Goal: Download file/media

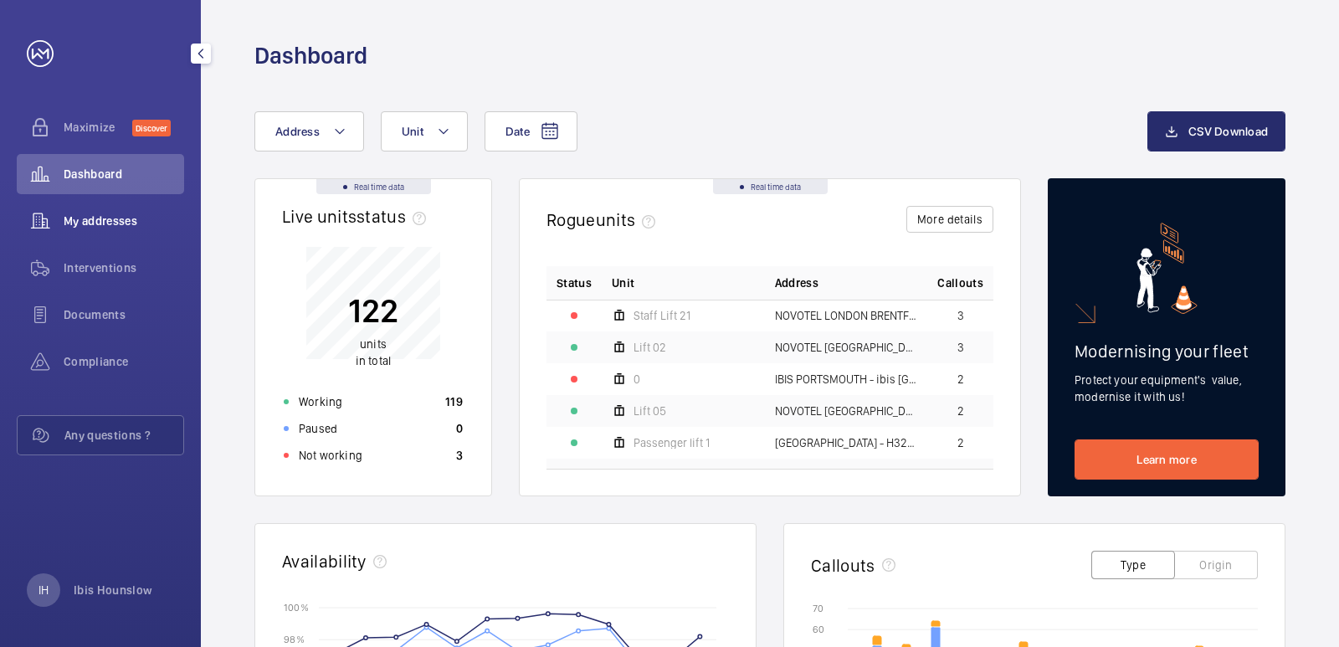
click at [121, 218] on span "My addresses" at bounding box center [124, 221] width 121 height 17
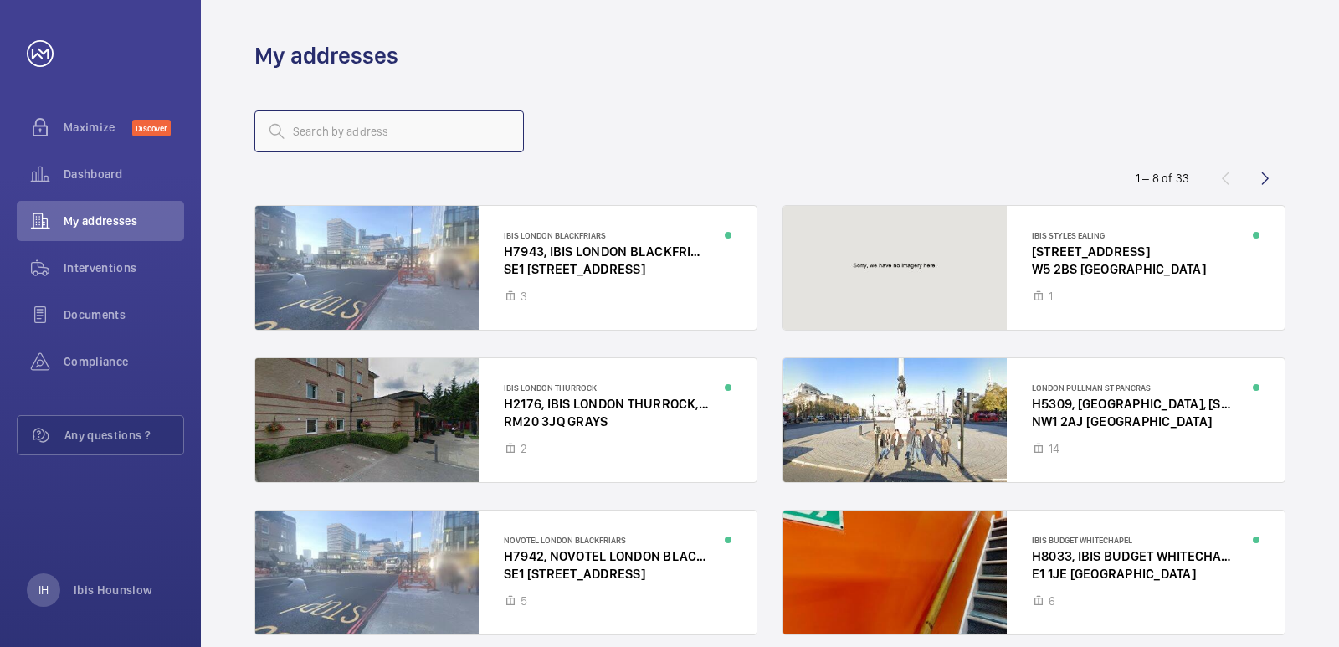
click at [368, 131] on input "text" at bounding box center [389, 131] width 270 height 42
type input "20"
click at [1271, 177] on wm-front-icon-button at bounding box center [1266, 178] width 40 height 40
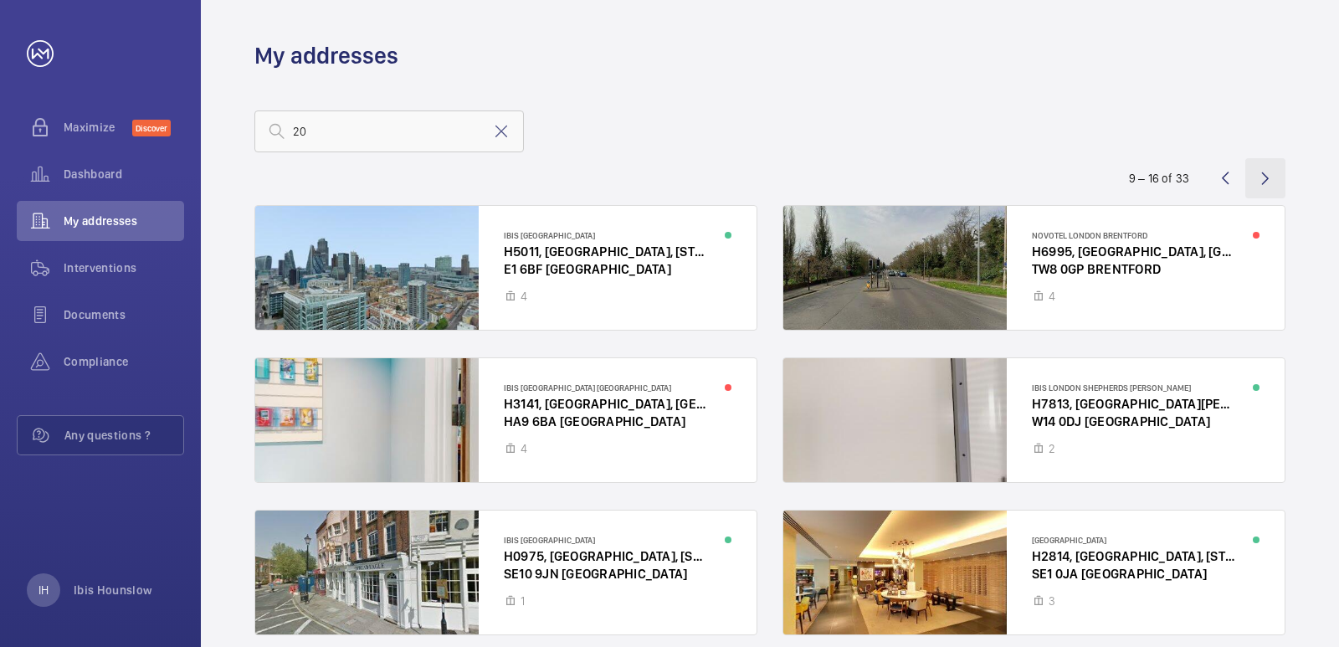
click at [1262, 177] on wm-front-icon-button at bounding box center [1266, 178] width 40 height 40
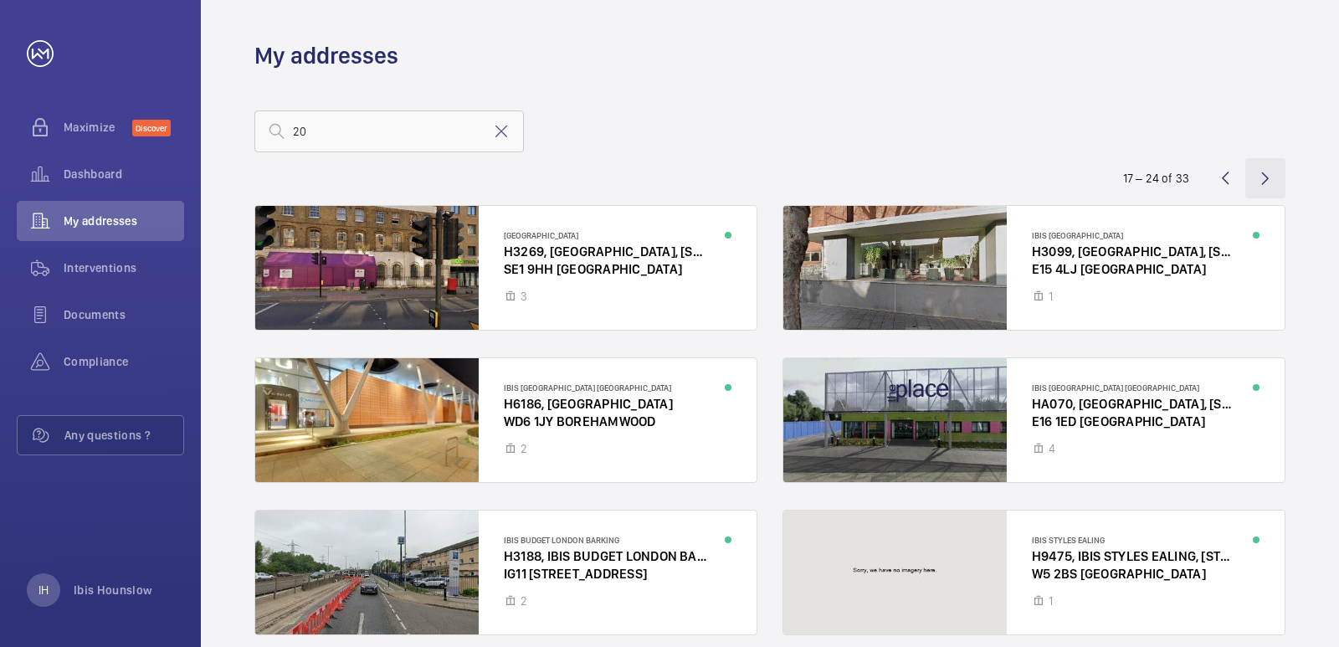
click at [1266, 172] on wm-front-icon-button at bounding box center [1266, 178] width 40 height 40
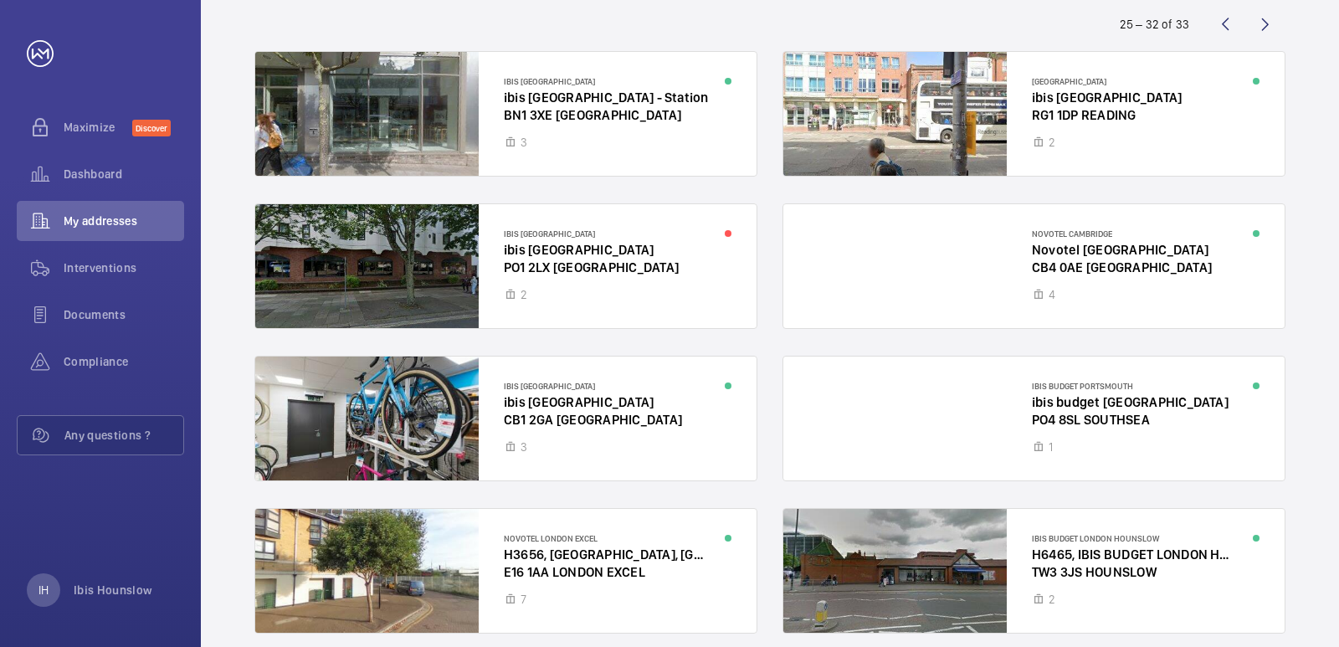
scroll to position [224, 0]
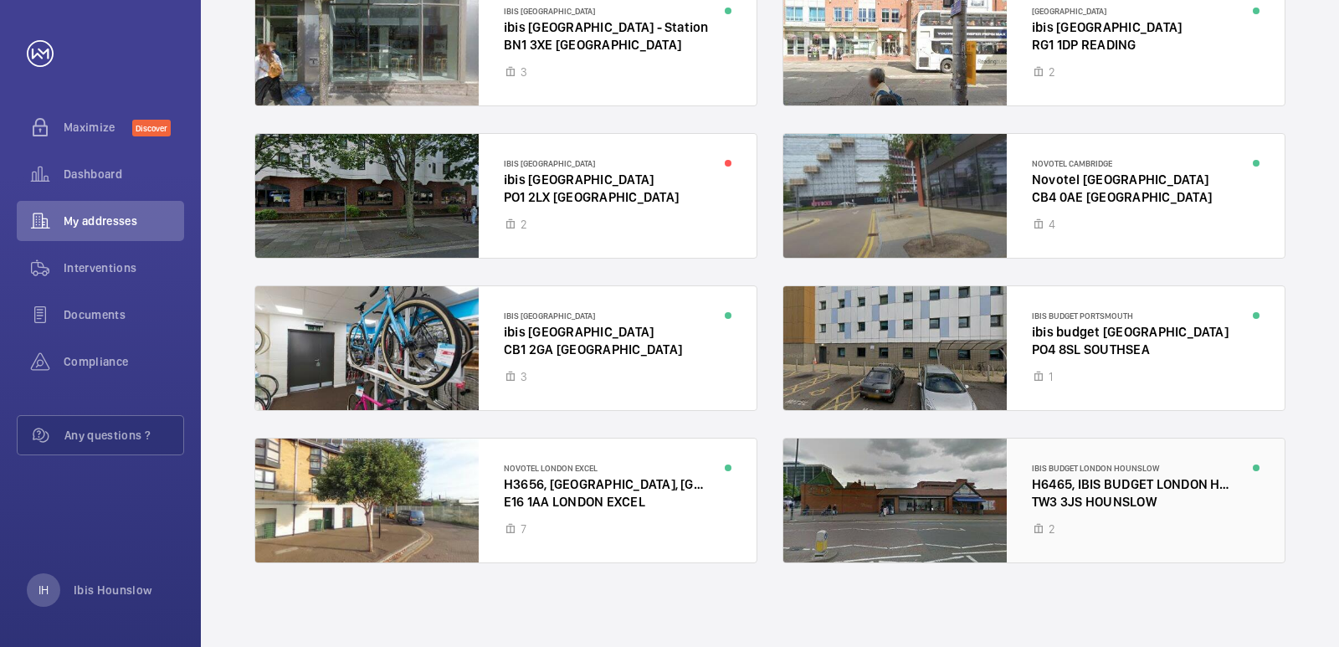
click at [1122, 497] on div at bounding box center [1034, 501] width 501 height 124
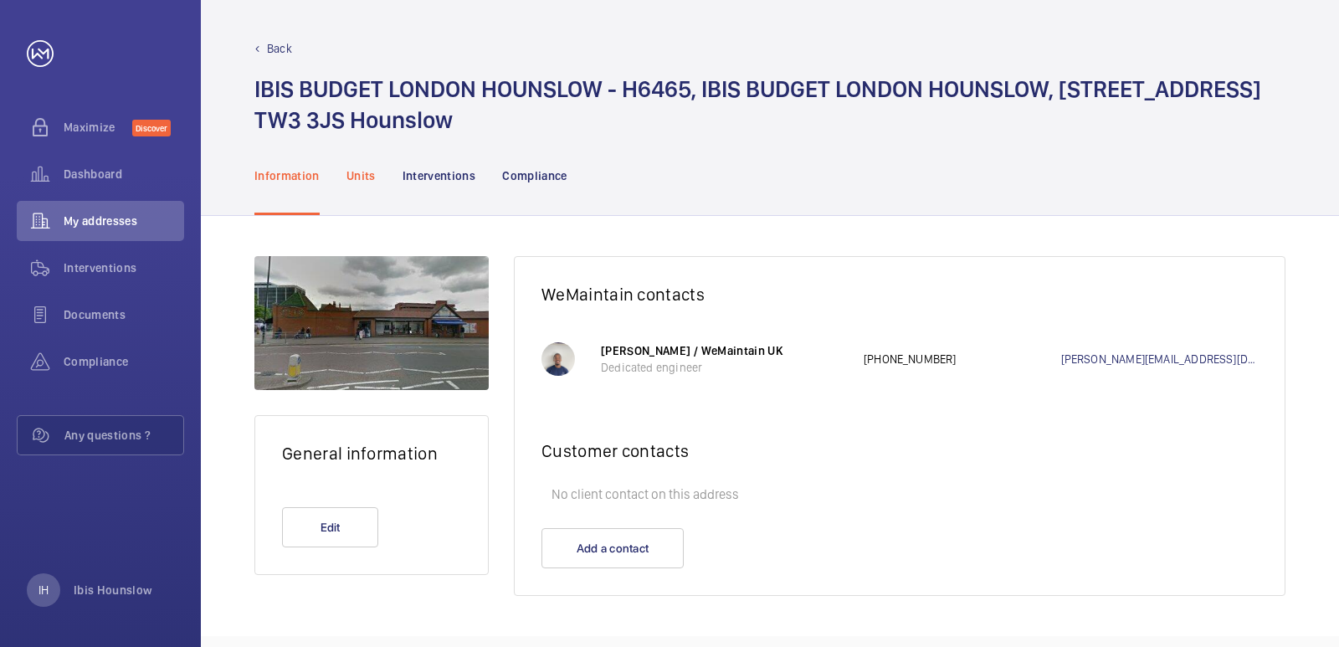
click at [358, 173] on p "Units" at bounding box center [361, 175] width 29 height 17
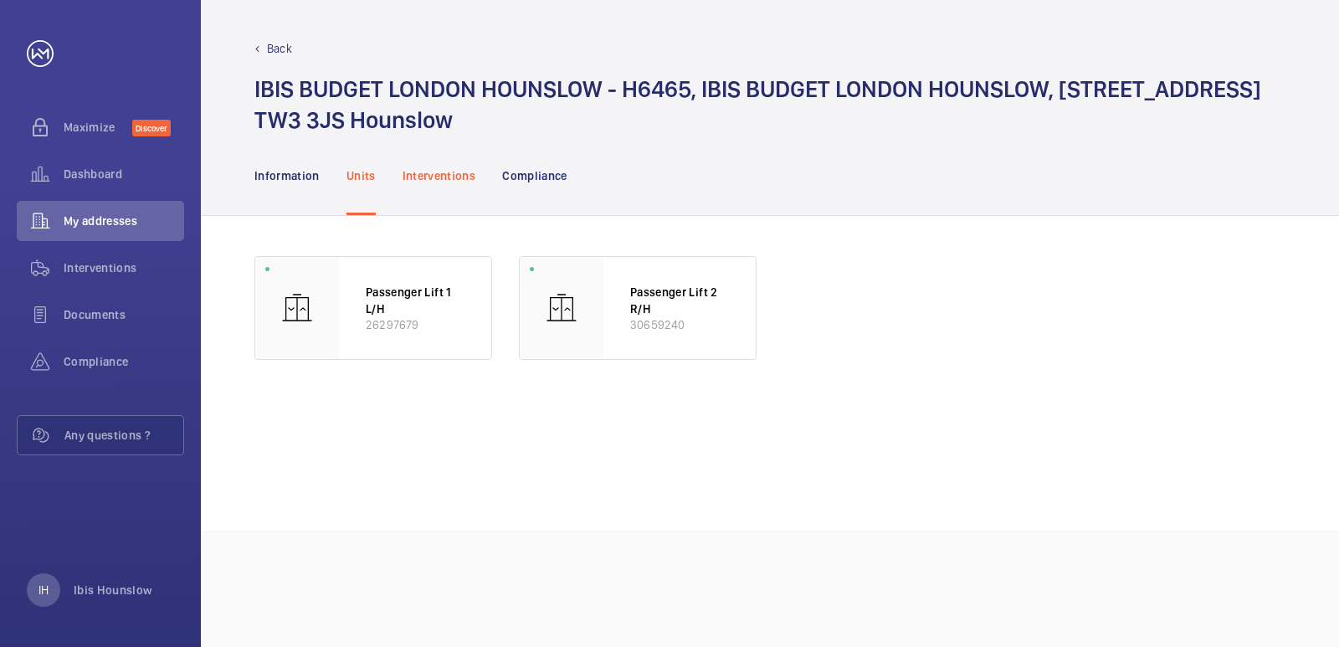
click at [451, 182] on p "Interventions" at bounding box center [440, 175] width 74 height 17
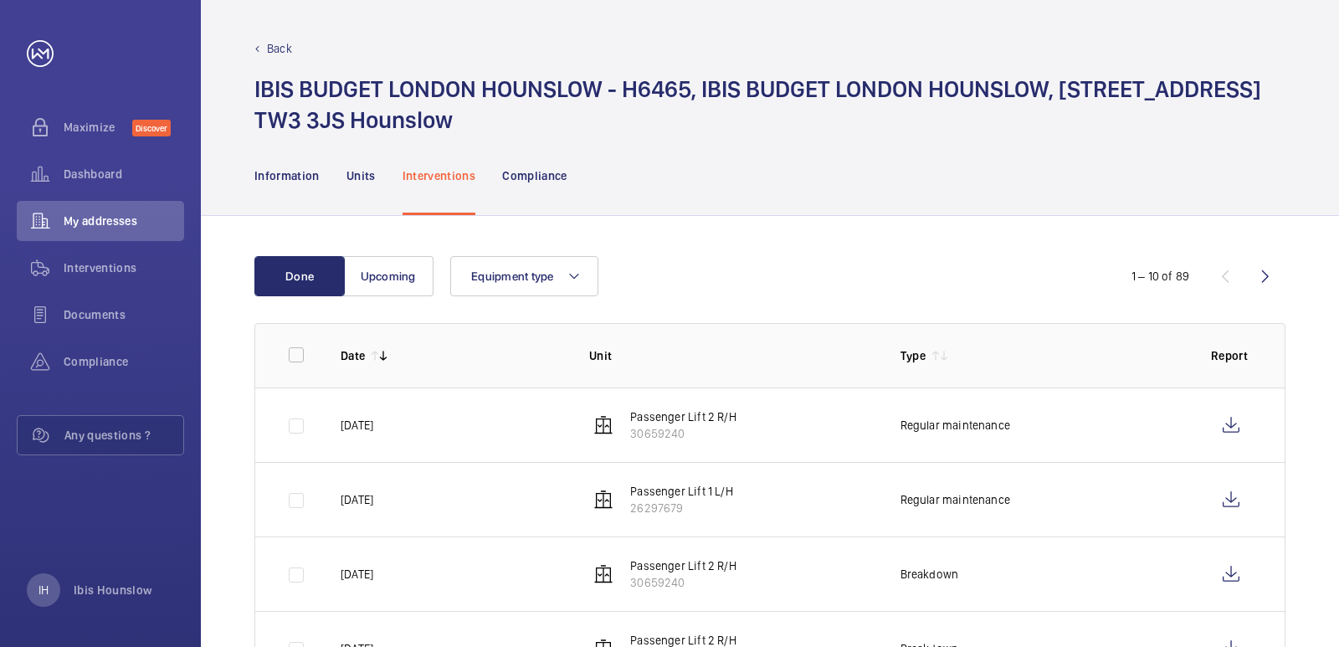
scroll to position [84, 0]
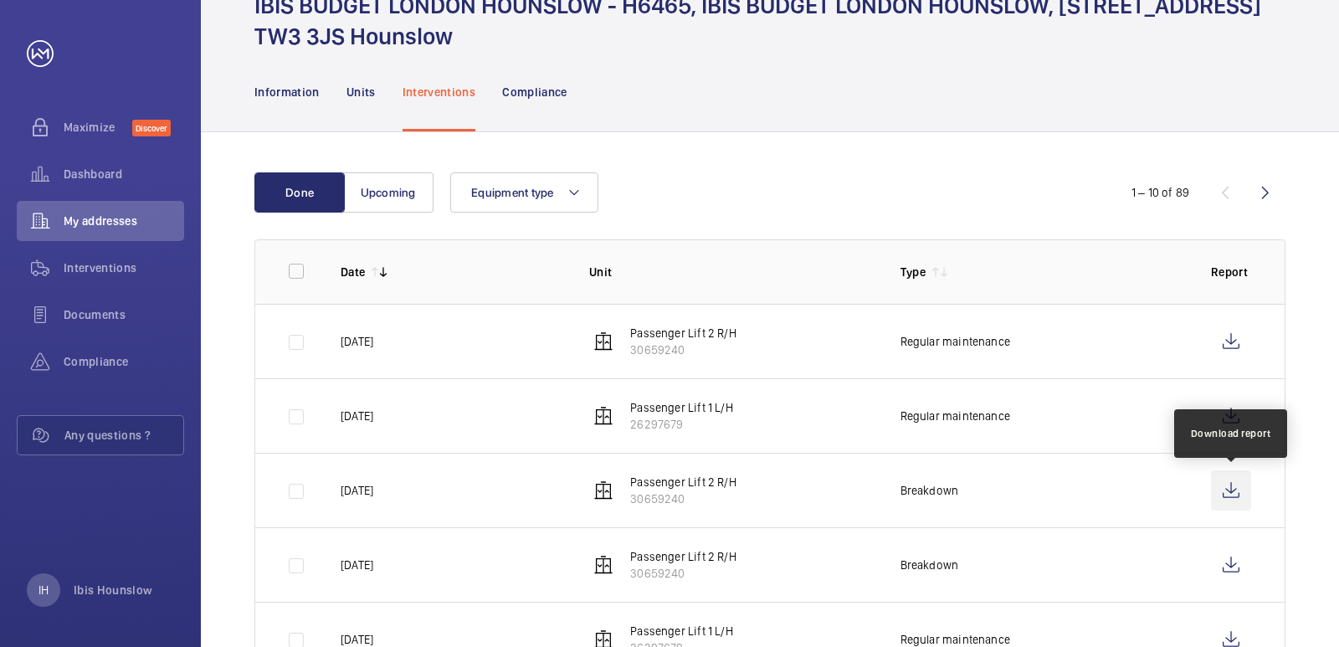
click at [1233, 492] on wm-front-icon-button at bounding box center [1231, 490] width 40 height 40
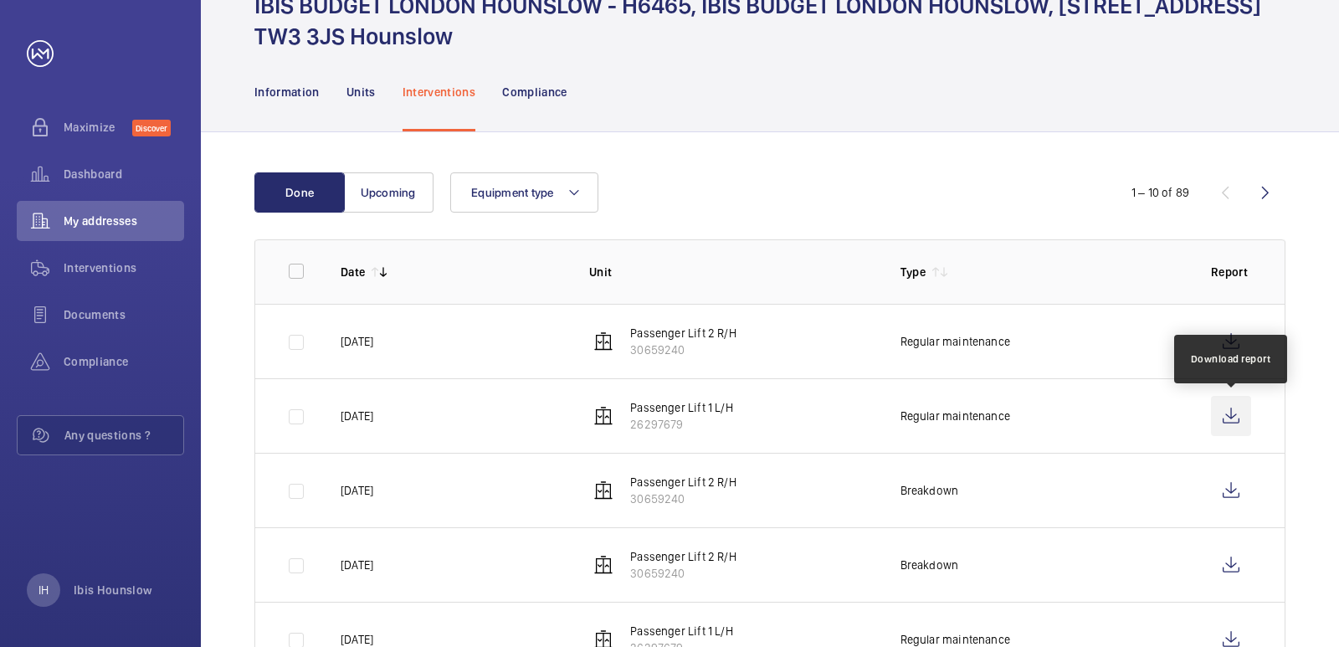
click at [1231, 414] on wm-front-icon-button at bounding box center [1231, 416] width 40 height 40
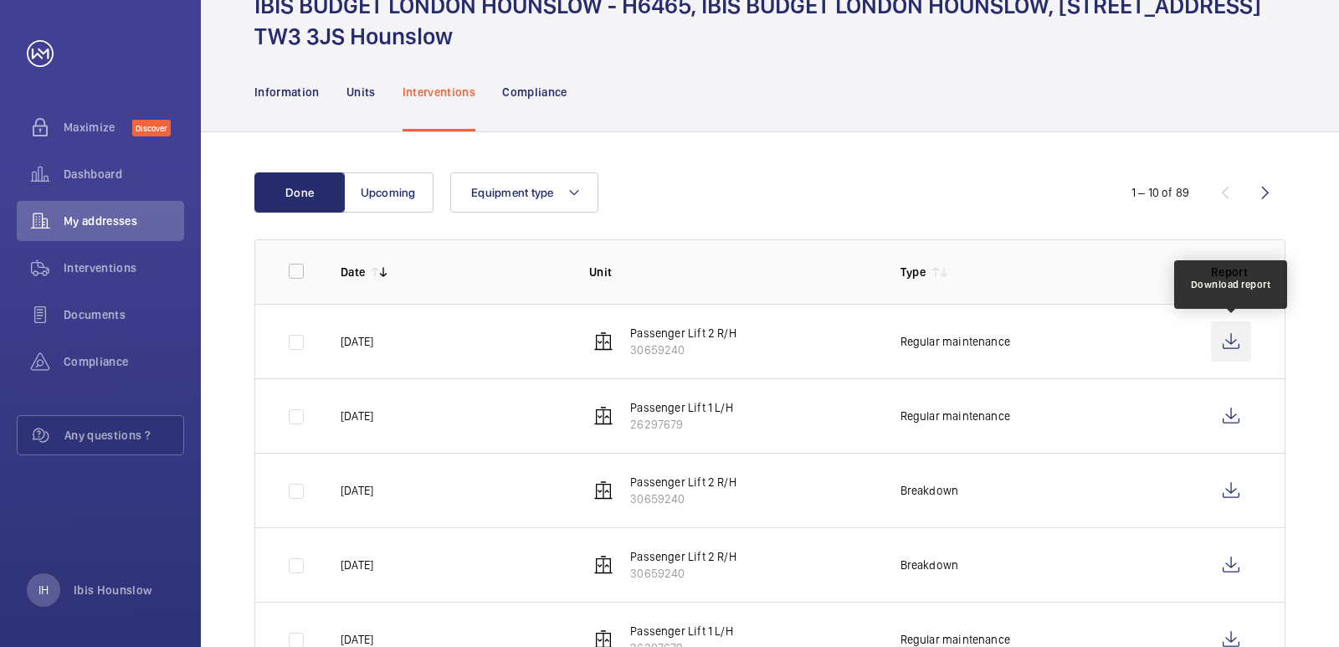
click at [1232, 335] on wm-front-icon-button at bounding box center [1231, 341] width 40 height 40
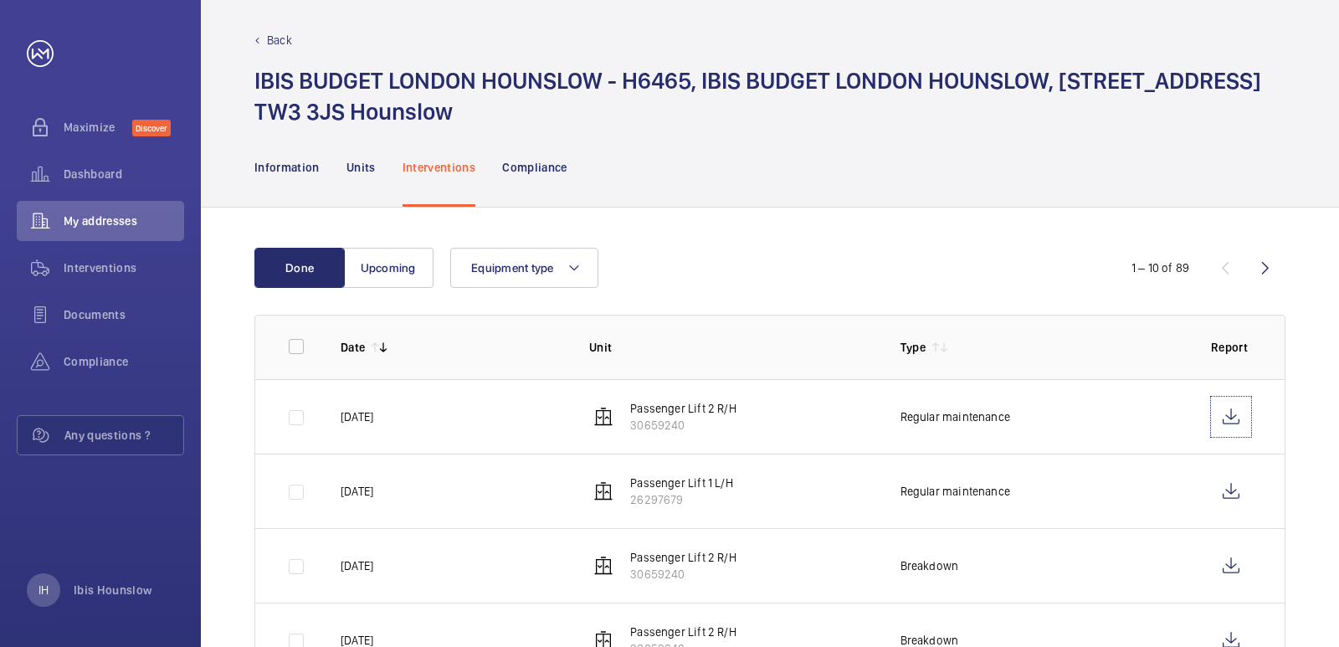
scroll to position [0, 0]
